Goal: Task Accomplishment & Management: Manage account settings

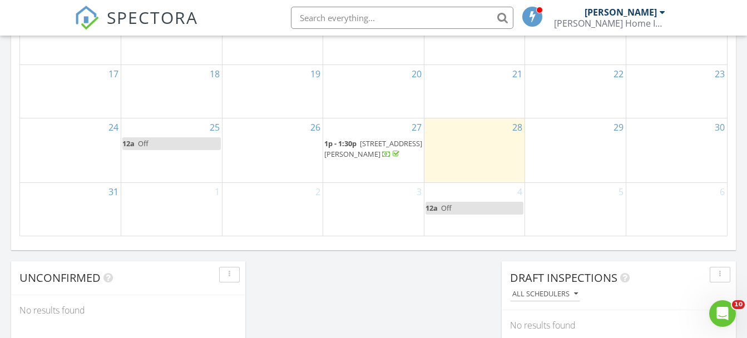
scroll to position [790, 0]
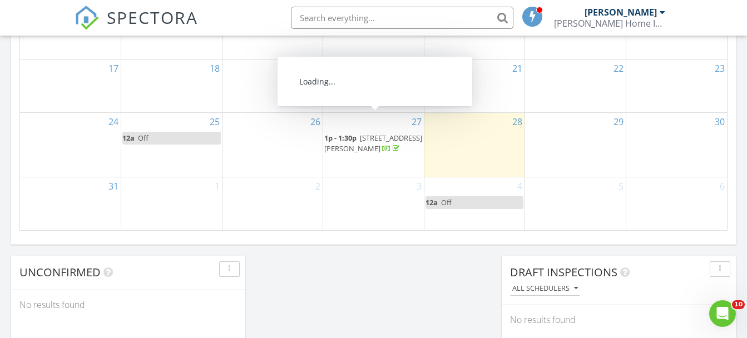
click at [354, 133] on span "3606 Wild Blossom Pl, Parrish 34219" at bounding box center [373, 143] width 98 height 21
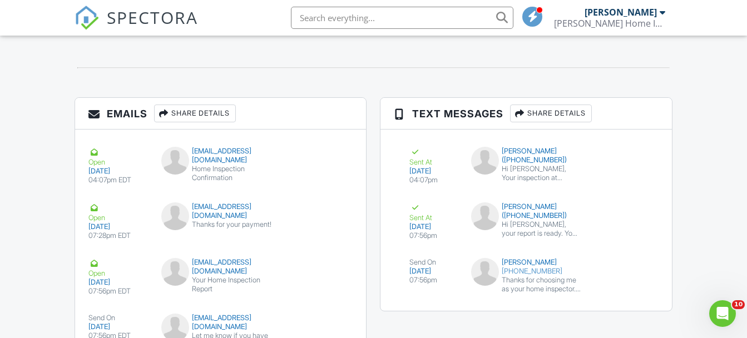
scroll to position [1341, 0]
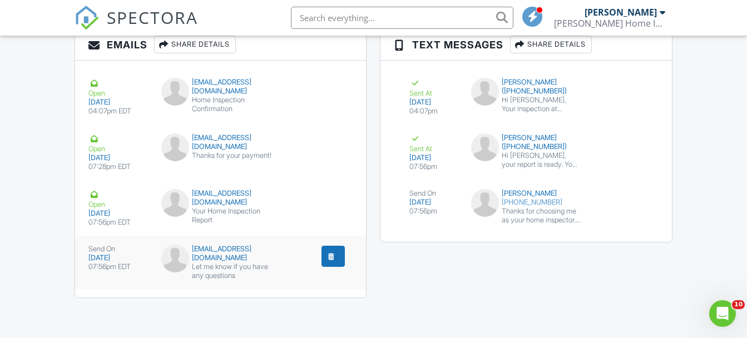
click at [181, 257] on div "4pawshouse@sbcglobal.net" at bounding box center [220, 254] width 119 height 18
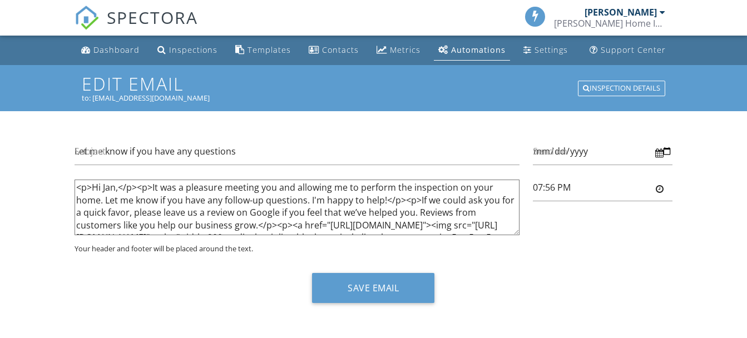
type input "7:56pm"
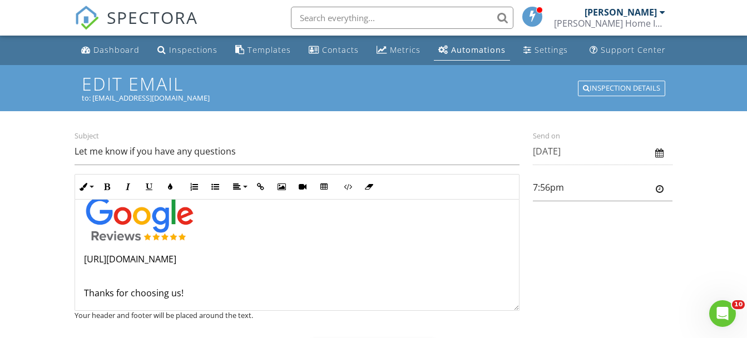
scroll to position [122, 0]
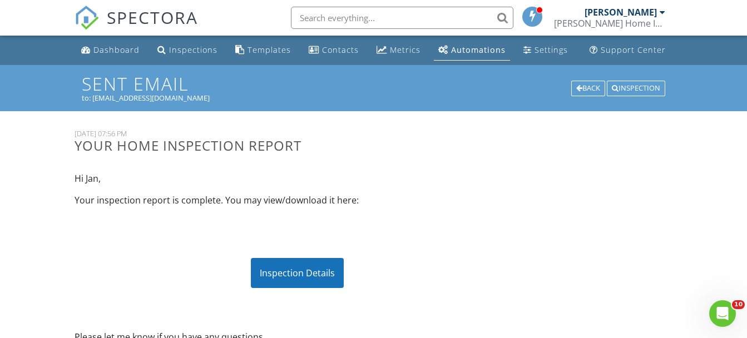
click at [286, 266] on div "Inspection Details" at bounding box center [297, 273] width 93 height 30
